Goal: Task Accomplishment & Management: Use online tool/utility

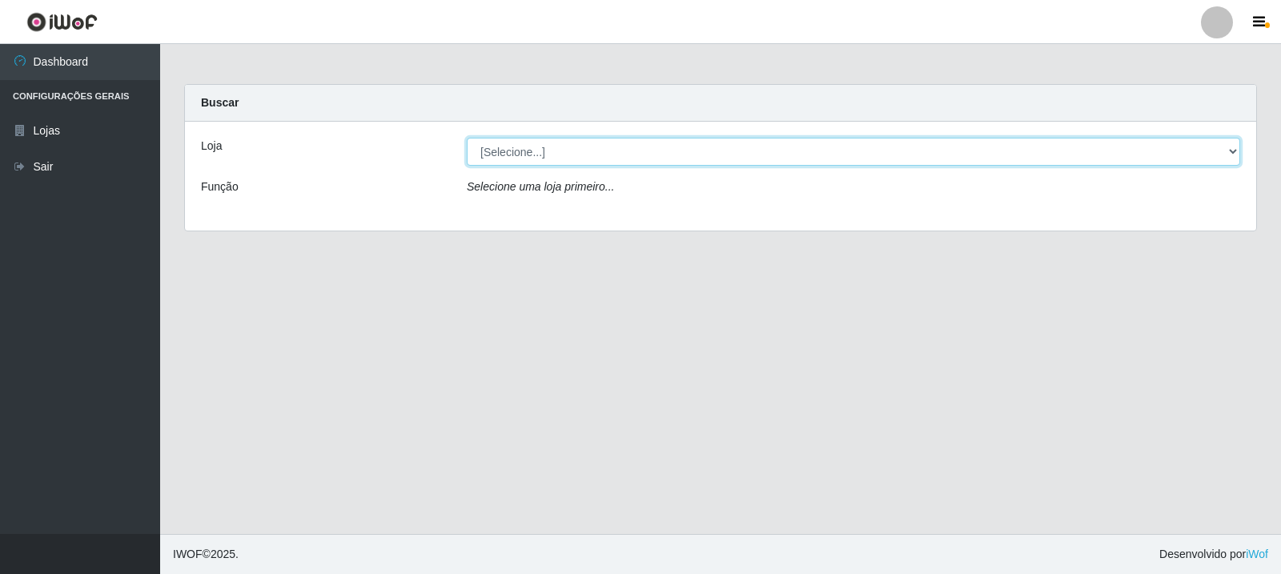
click at [680, 148] on select "[Selecione...] Rede Compras Supermercados - LOJA 3" at bounding box center [853, 152] width 773 height 28
select select "162"
click at [467, 138] on select "[Selecione...] Rede Compras Supermercados - LOJA 3" at bounding box center [853, 152] width 773 height 28
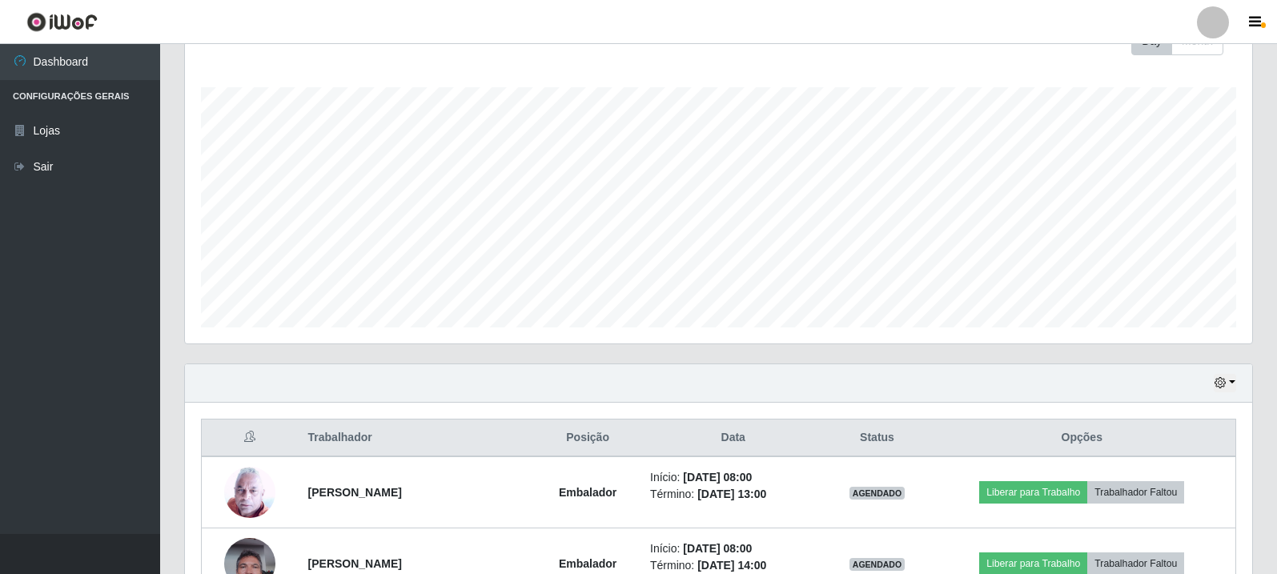
scroll to position [400, 0]
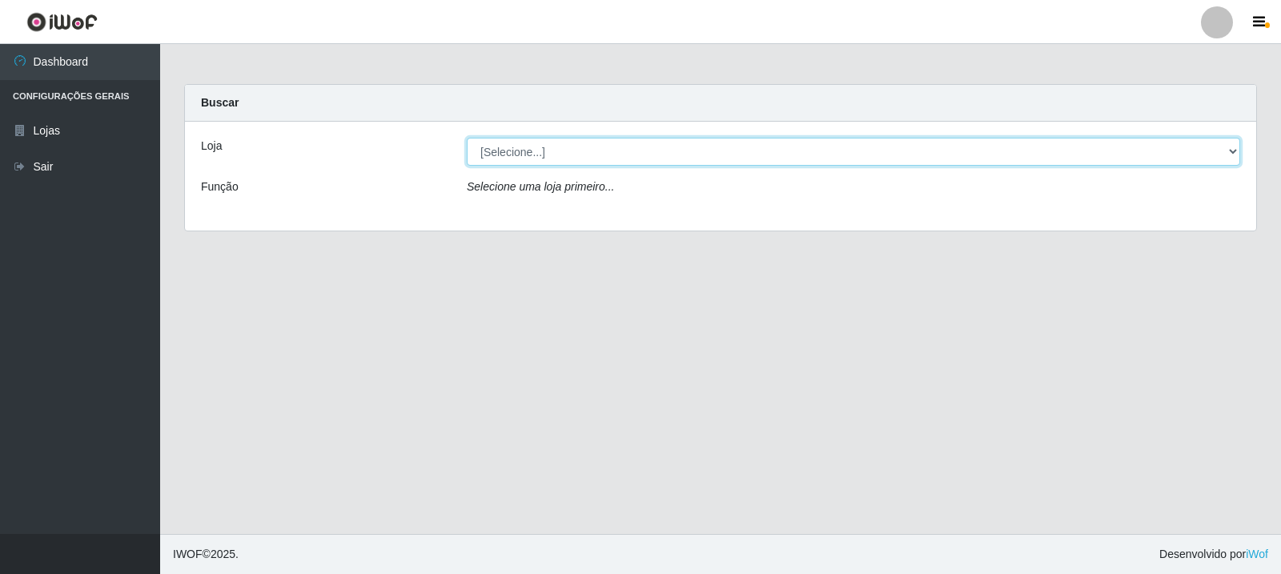
click at [668, 150] on select "[Selecione...] Rede Compras Supermercados - LOJA 3" at bounding box center [853, 152] width 773 height 28
select select "162"
click at [467, 138] on select "[Selecione...] Rede Compras Supermercados - LOJA 3" at bounding box center [853, 152] width 773 height 28
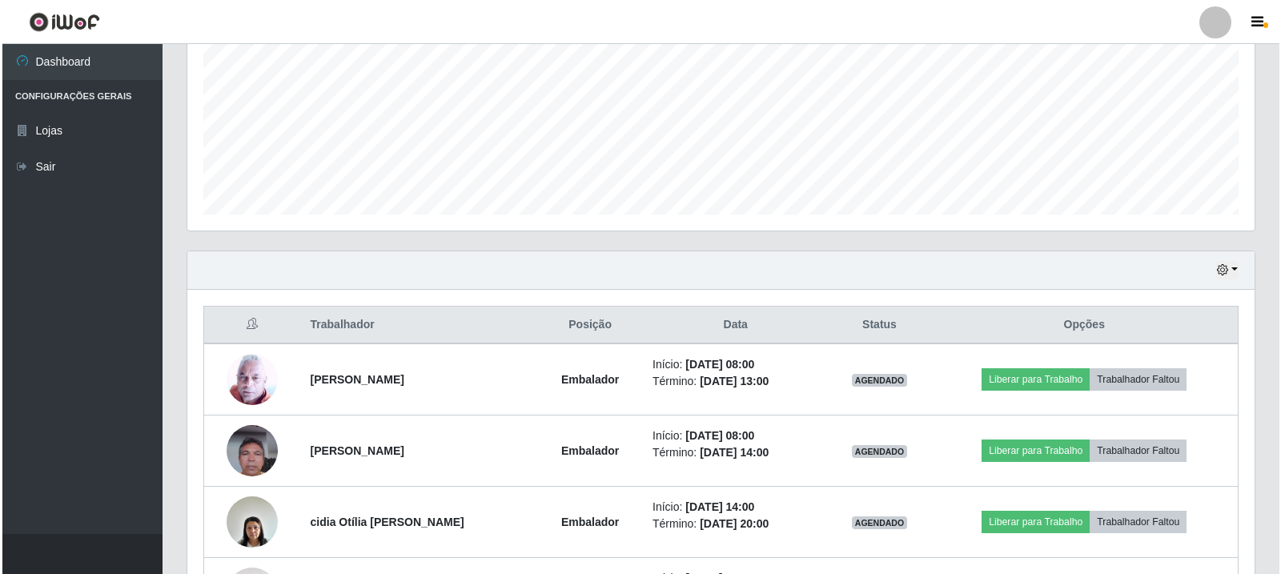
scroll to position [400, 0]
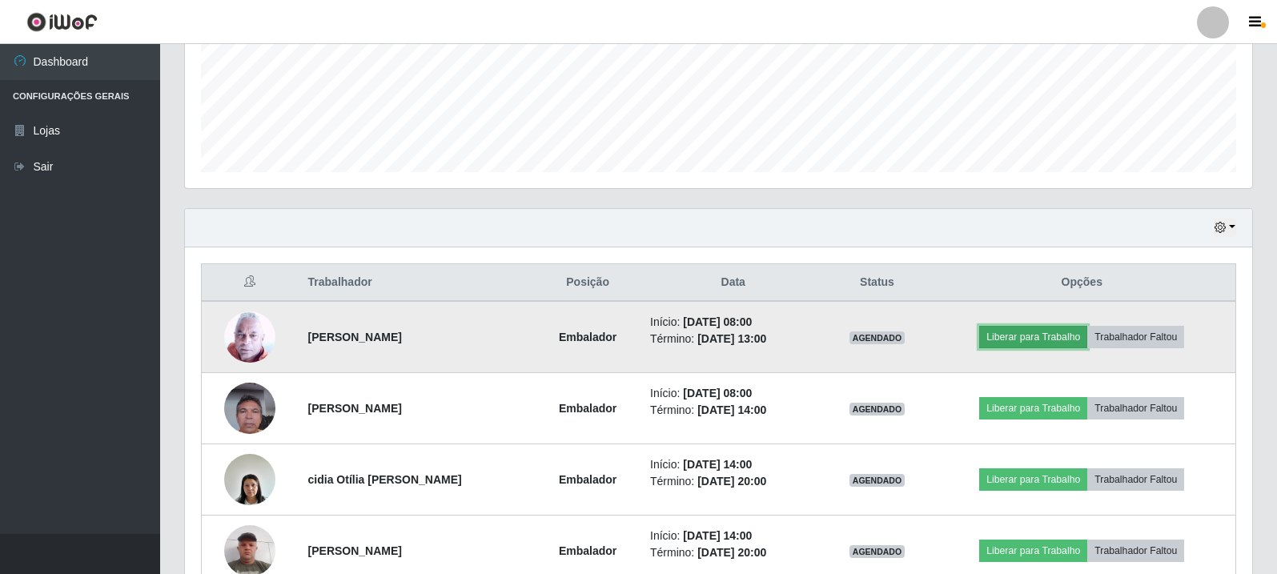
click at [1058, 335] on button "Liberar para Trabalho" at bounding box center [1033, 337] width 108 height 22
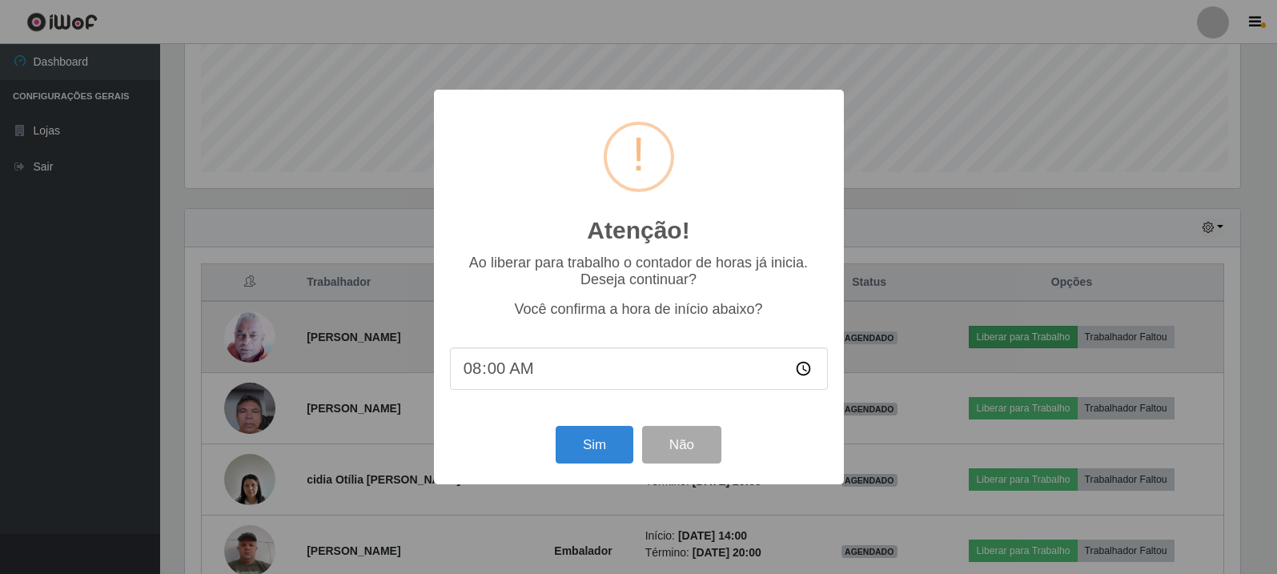
scroll to position [332, 1059]
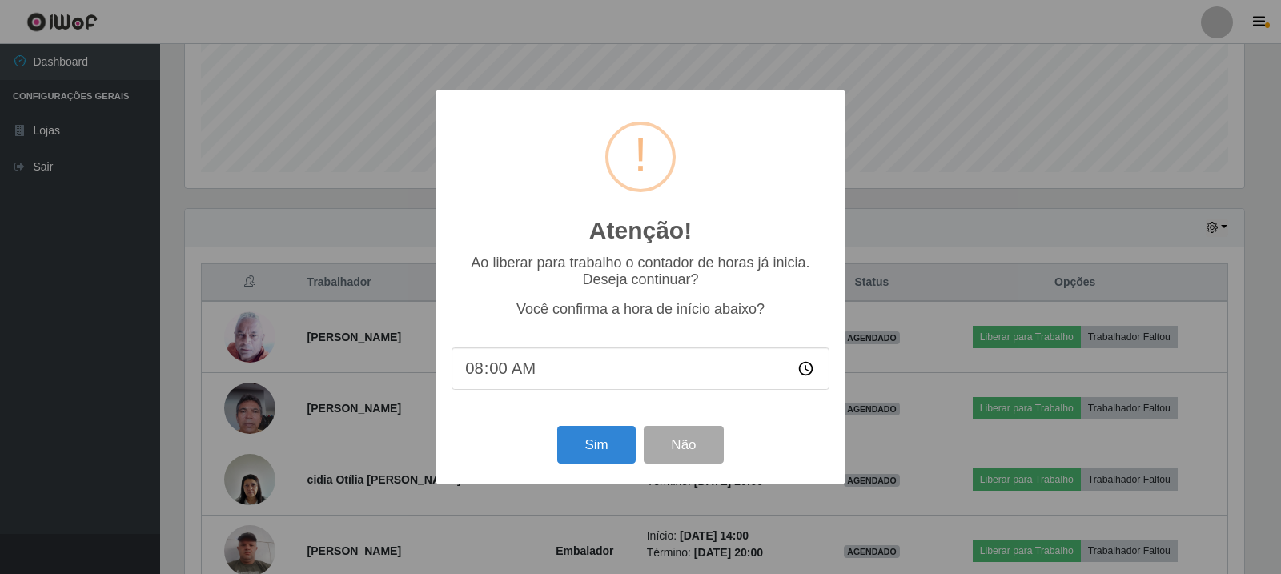
click at [586, 424] on div "Atenção! × Ao liberar para trabalho o contador de horas já inicia. Deseja conti…" at bounding box center [640, 287] width 410 height 394
click at [588, 436] on button "Sim" at bounding box center [596, 445] width 78 height 38
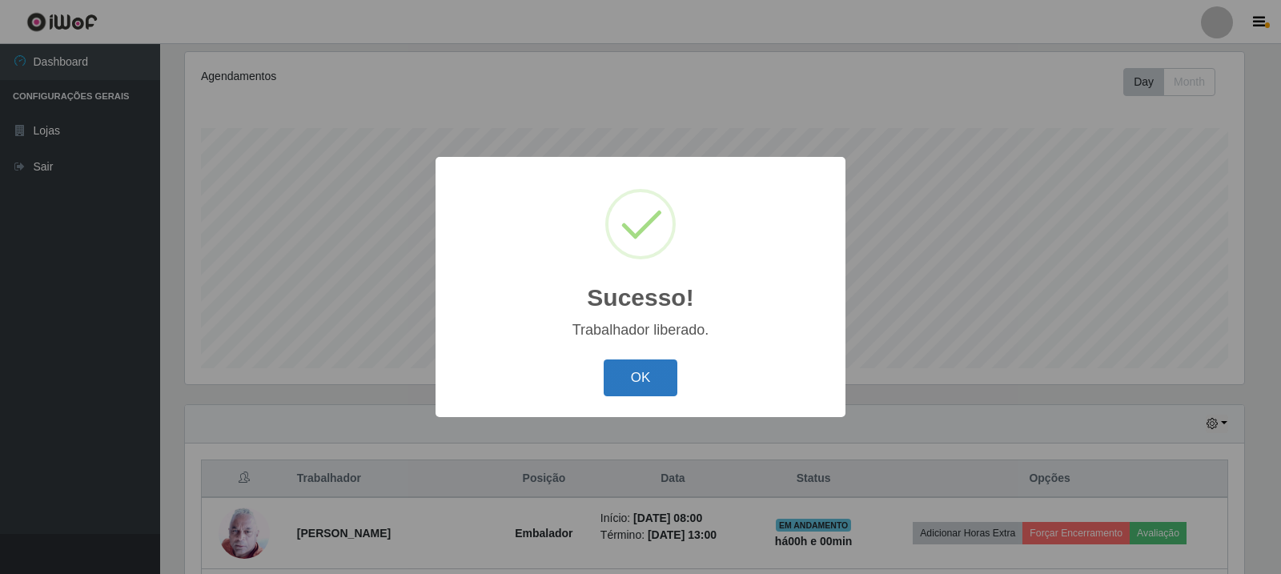
click at [634, 363] on button "OK" at bounding box center [641, 378] width 74 height 38
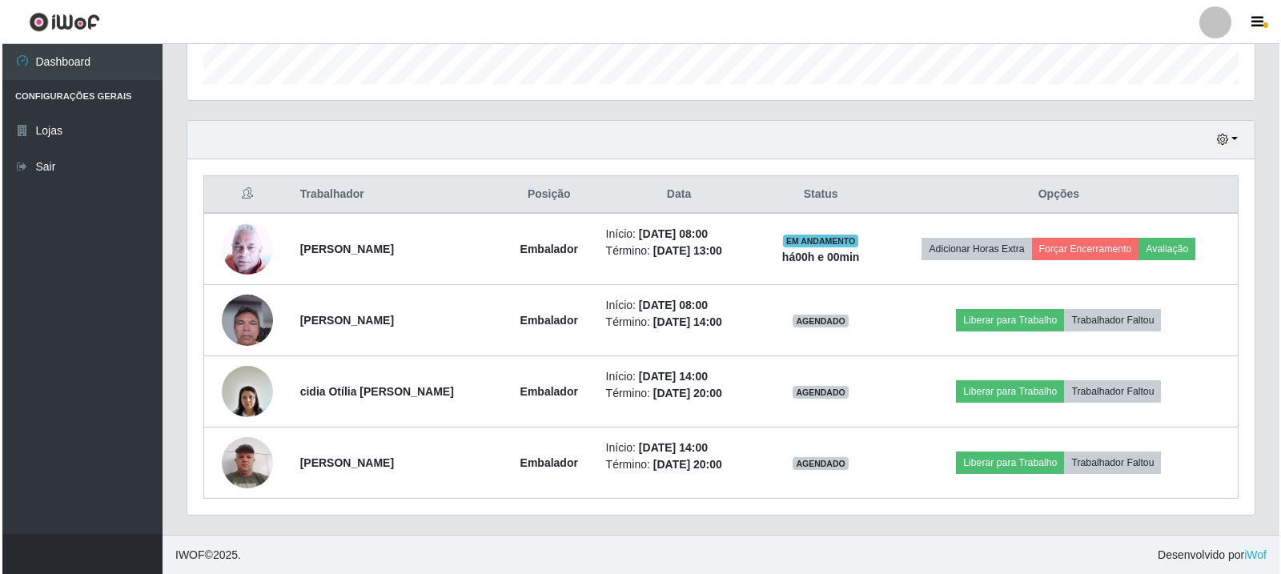
scroll to position [489, 0]
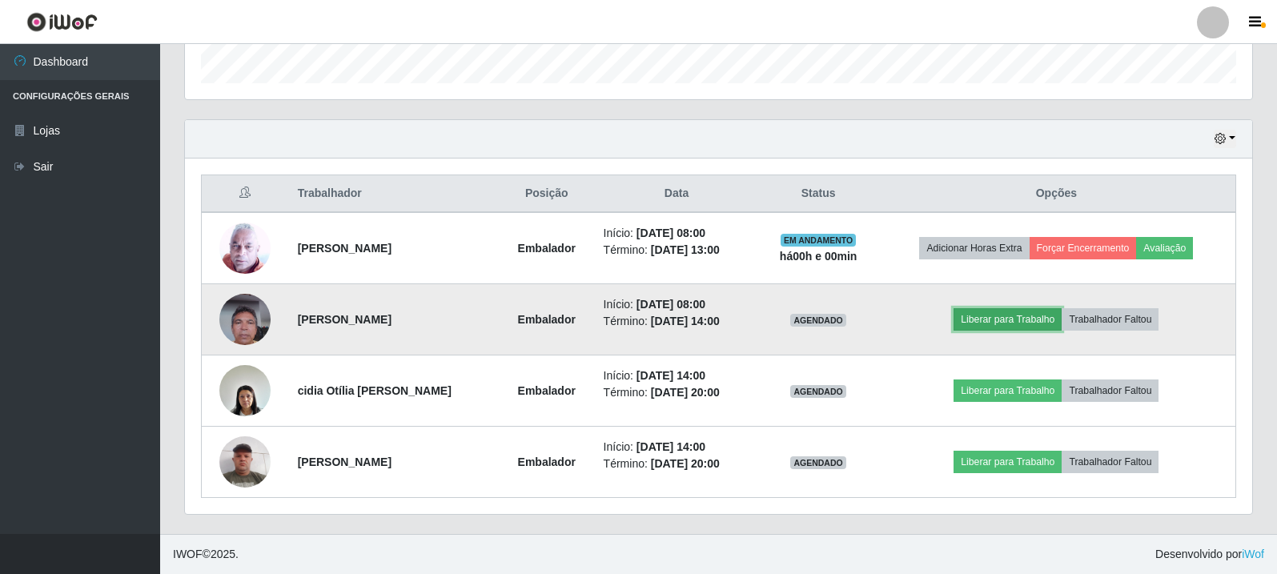
click at [997, 317] on button "Liberar para Trabalho" at bounding box center [1007, 319] width 108 height 22
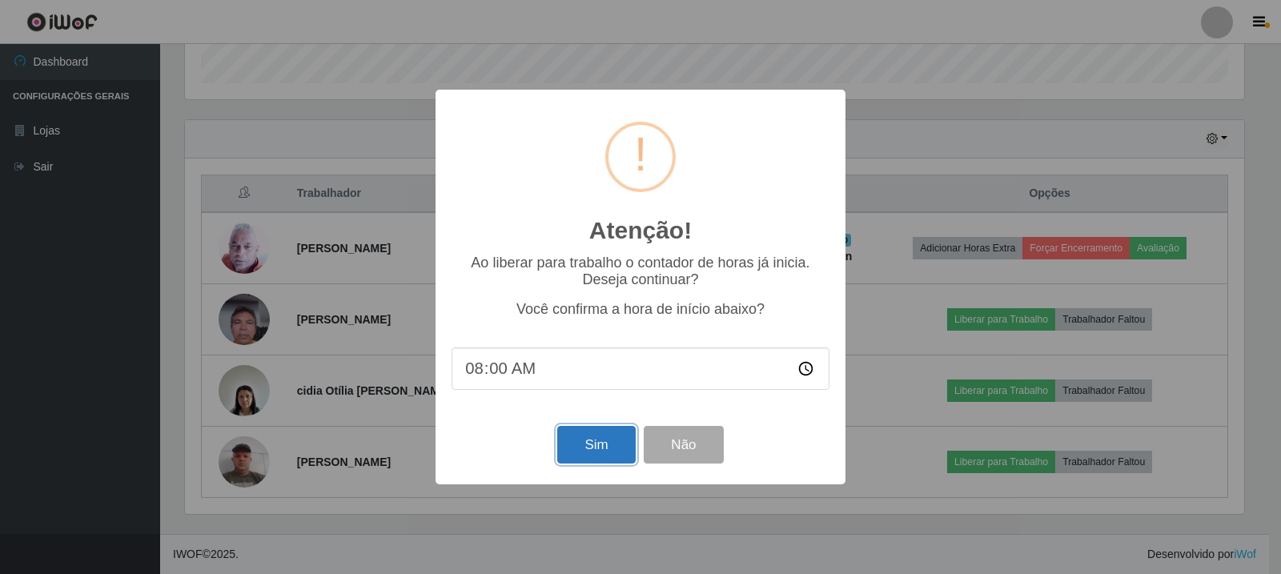
click at [606, 443] on button "Sim" at bounding box center [596, 445] width 78 height 38
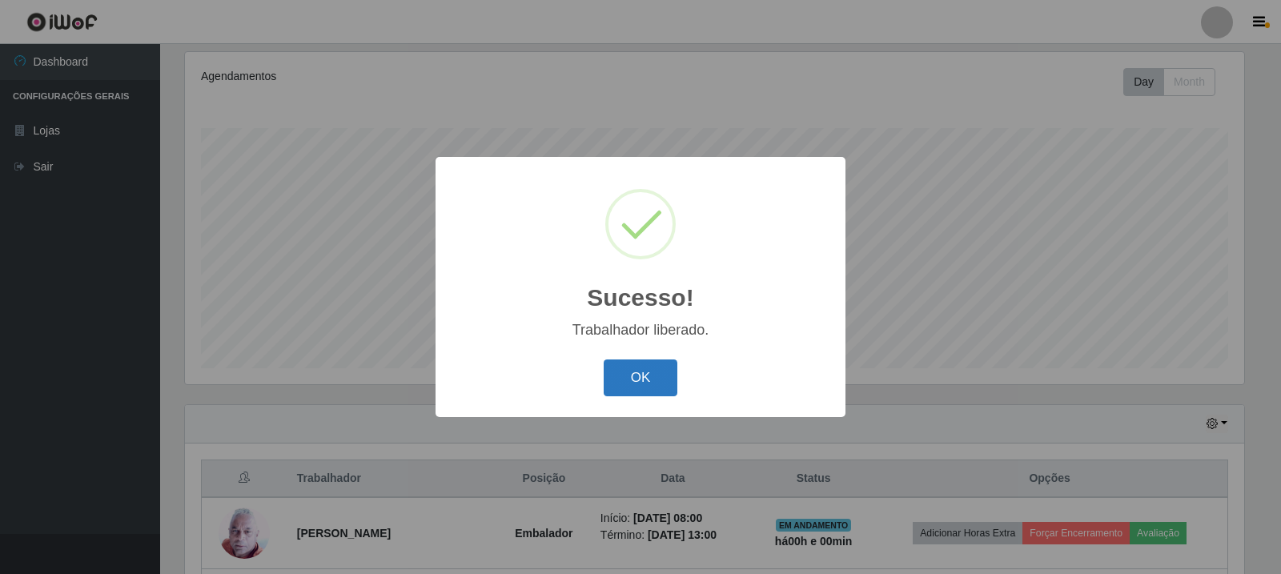
click at [616, 388] on button "OK" at bounding box center [641, 378] width 74 height 38
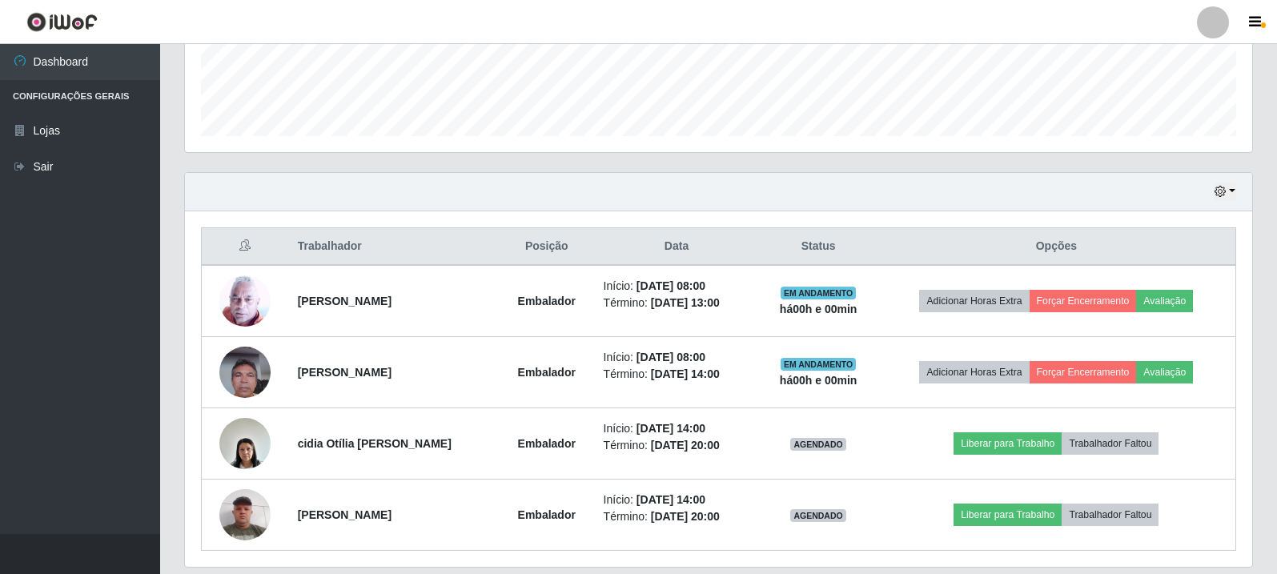
scroll to position [444, 0]
